Goal: Use online tool/utility: Utilize a website feature to perform a specific function

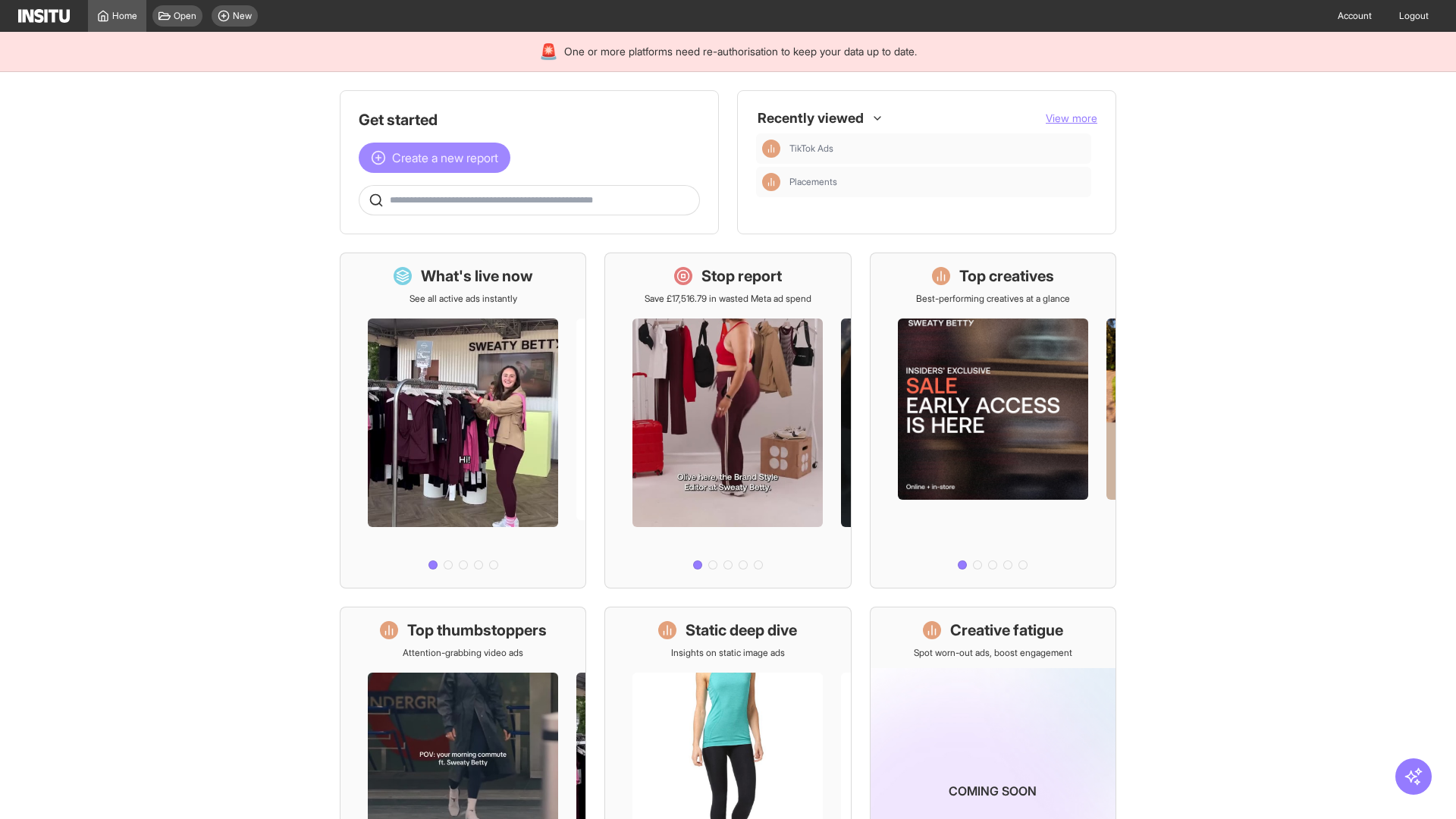
click at [438, 157] on span "Create a new report" at bounding box center [445, 157] width 106 height 18
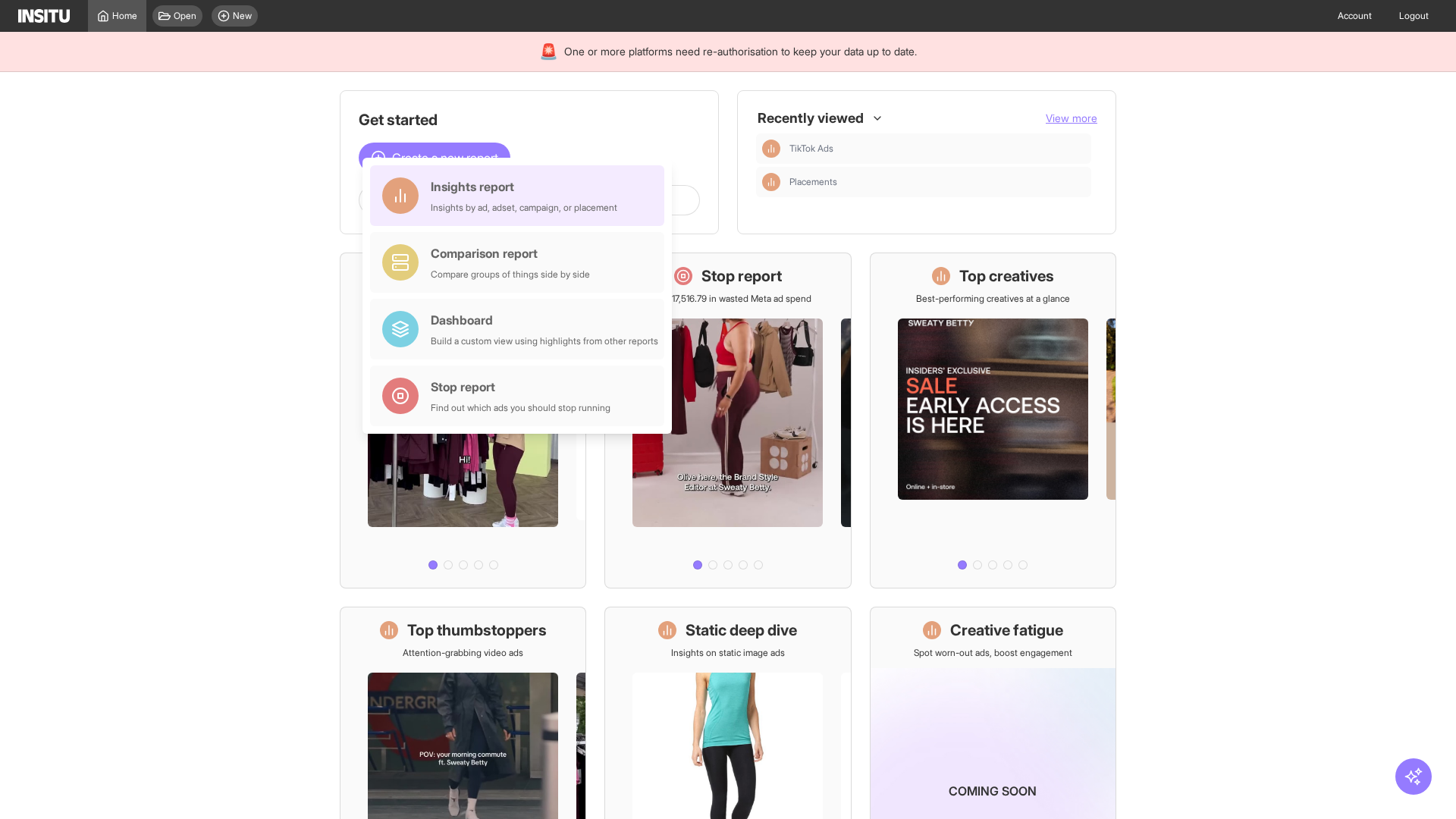
click at [521, 196] on div "Insights report Insights by ad, adset, campaign, or placement" at bounding box center [524, 195] width 186 height 36
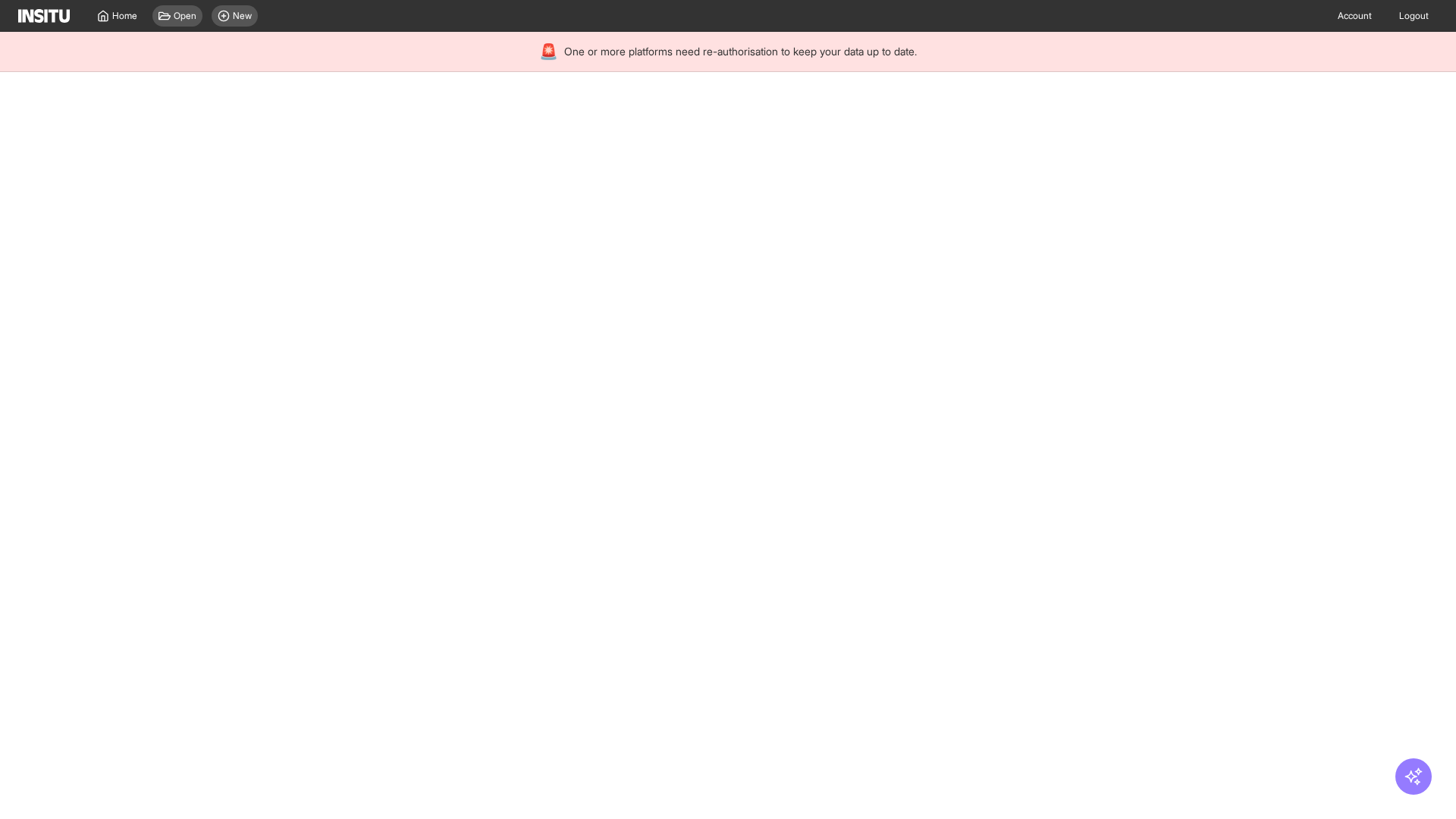
select select "**"
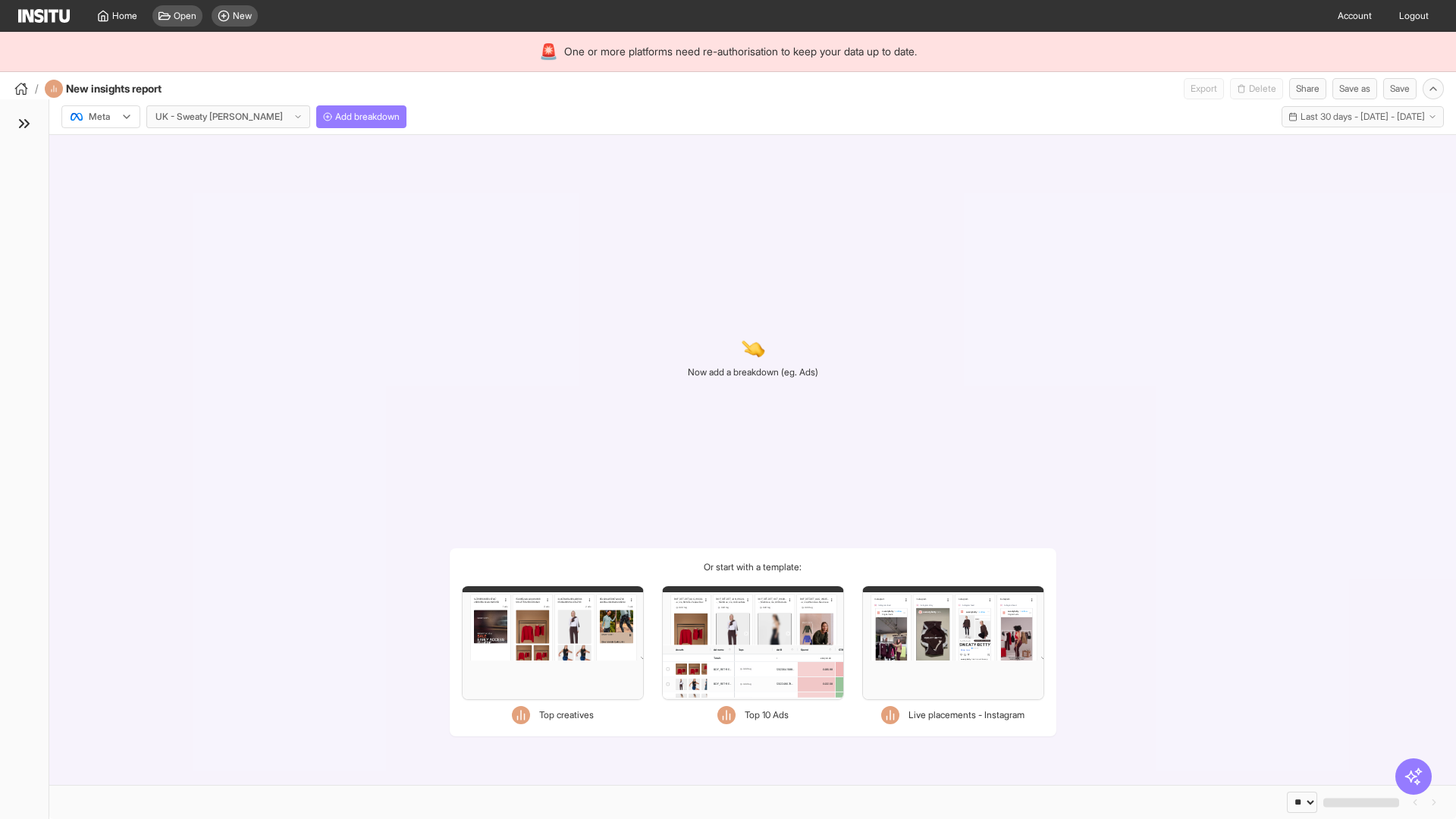
click at [101, 116] on div at bounding box center [90, 116] width 43 height 15
click at [100, 149] on span "Meta" at bounding box center [100, 149] width 21 height 14
click at [336, 116] on span "Add breakdown" at bounding box center [368, 116] width 64 height 12
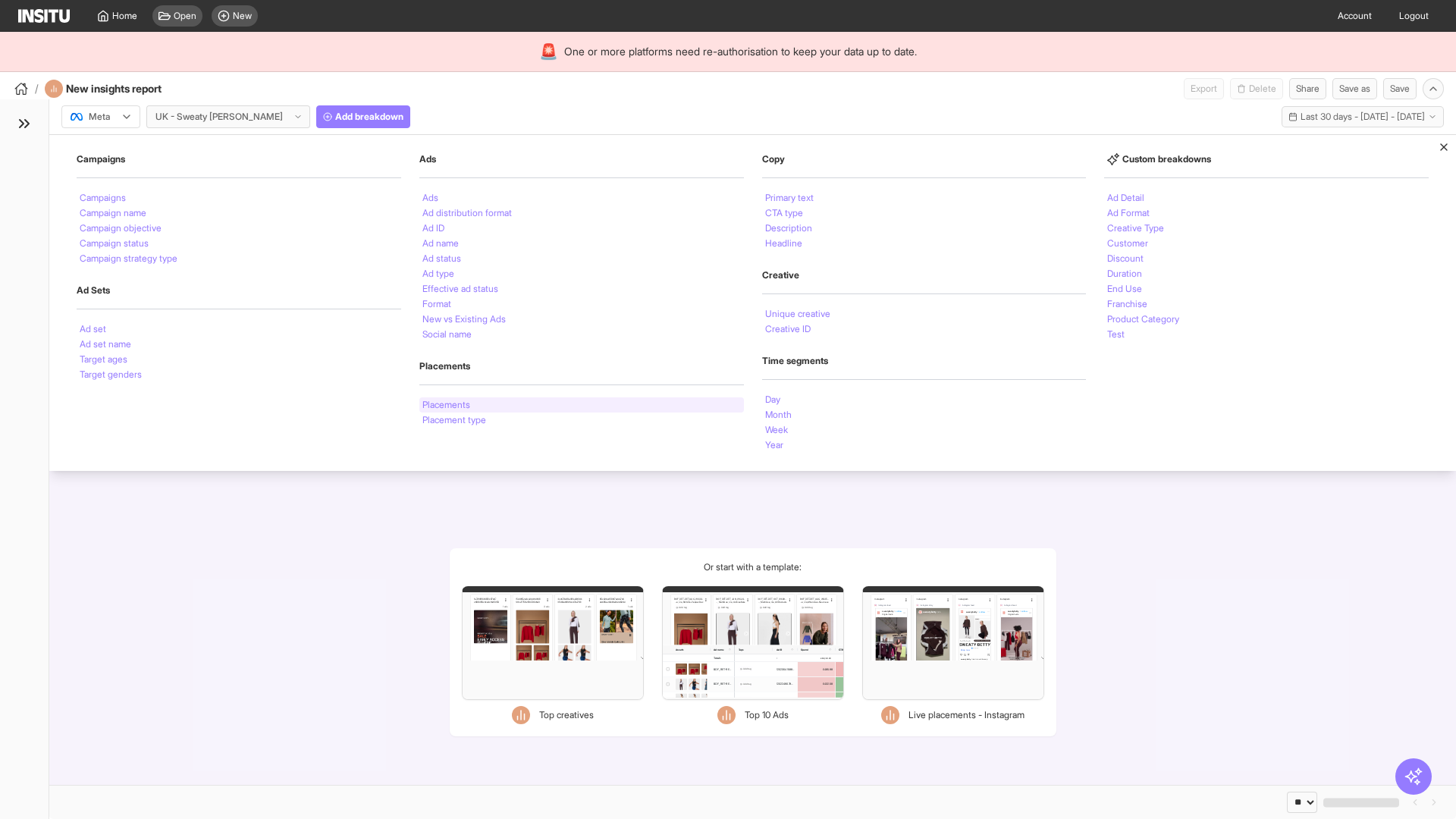
click at [447, 405] on li "Placements" at bounding box center [446, 405] width 48 height 9
